Goal: Check status: Check status

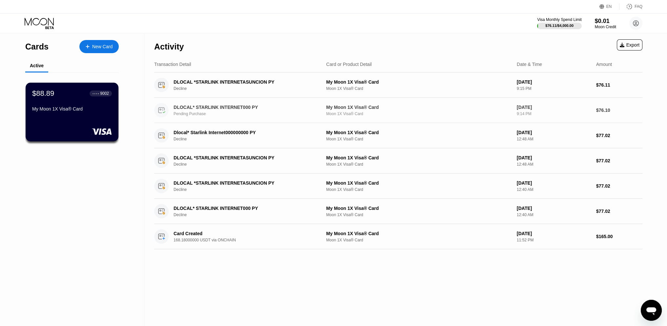
click at [521, 106] on div "[DATE]" at bounding box center [554, 107] width 74 height 5
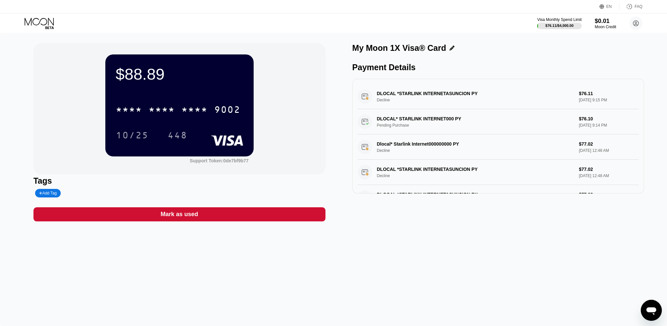
click at [385, 131] on div "DLOCAL* STARLINK INTERNET000 PY Pending Purchase $76.10 Aug 21, 2025 9:14 PM" at bounding box center [499, 121] width 282 height 25
drag, startPoint x: 377, startPoint y: 129, endPoint x: 425, endPoint y: 125, distance: 48.7
click at [425, 125] on div "DLOCAL* STARLINK INTERNET000 PY Pending Purchase $76.10 Aug 21, 2025 9:14 PM" at bounding box center [499, 121] width 282 height 25
